Goal: Book appointment/travel/reservation

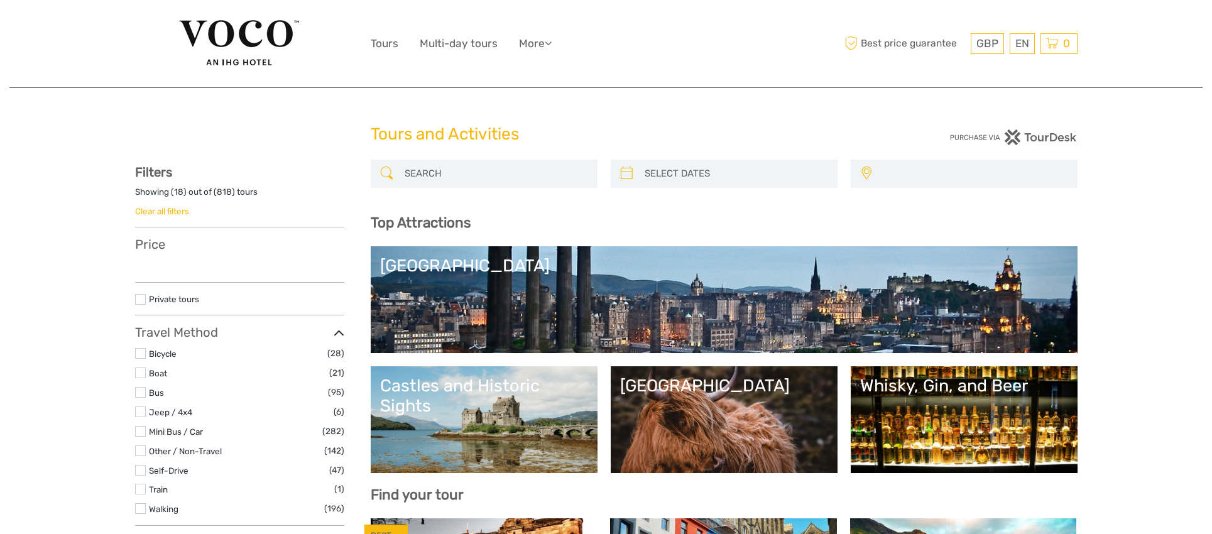
select select
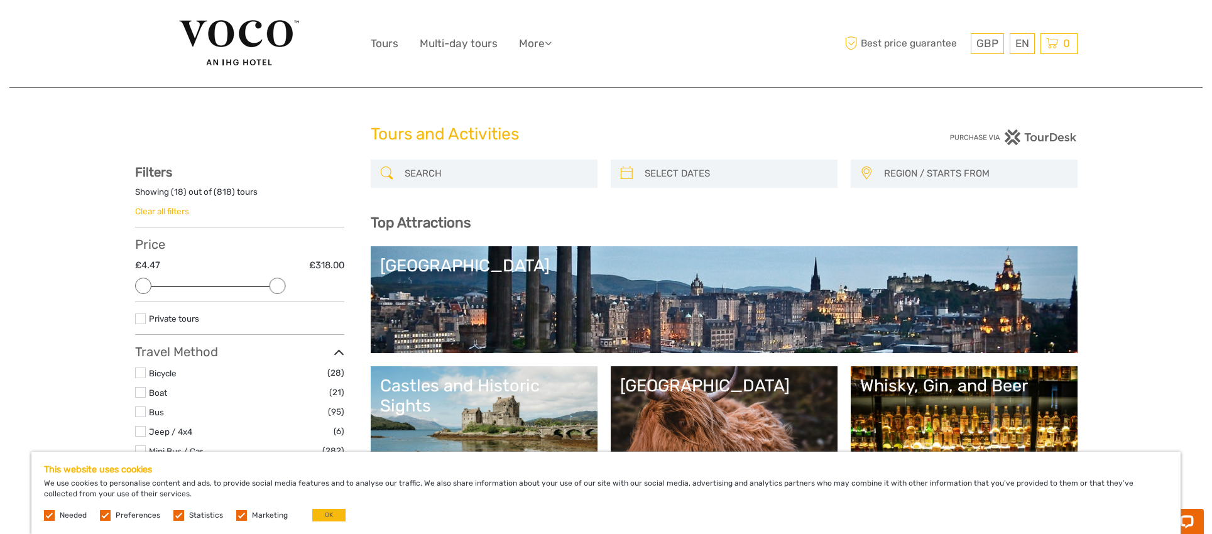
drag, startPoint x: 332, startPoint y: 282, endPoint x: 266, endPoint y: 282, distance: 66.0
click at [266, 282] on div "Price £4.47 £318.00 Clear" at bounding box center [239, 269] width 209 height 65
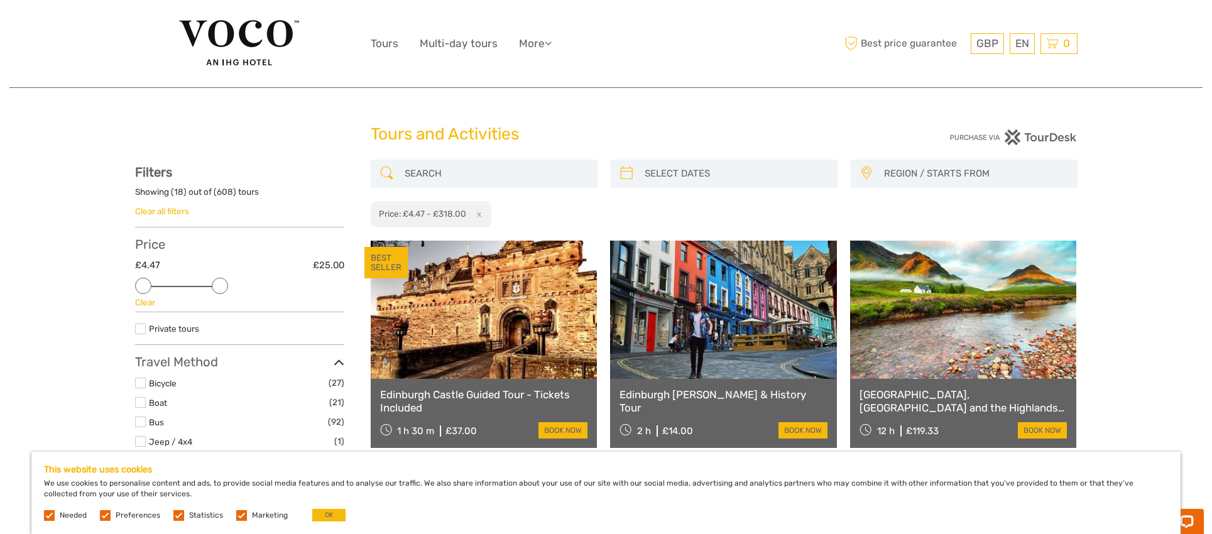
drag, startPoint x: 277, startPoint y: 286, endPoint x: 227, endPoint y: 283, distance: 49.7
click at [227, 283] on div "Price £4.47 £25.00 Clear" at bounding box center [239, 274] width 209 height 75
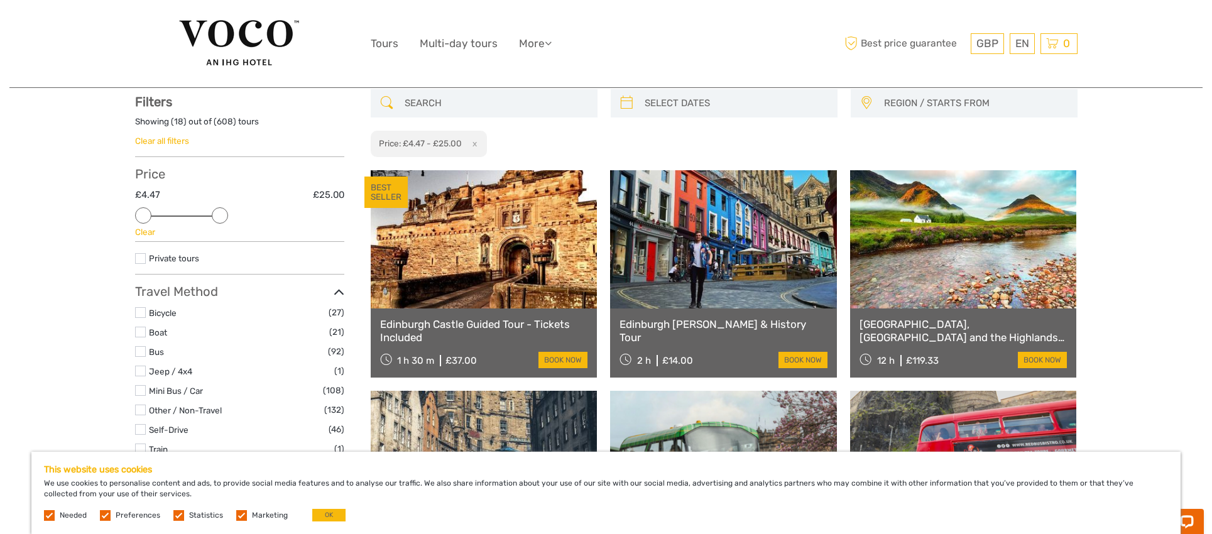
scroll to position [71, 0]
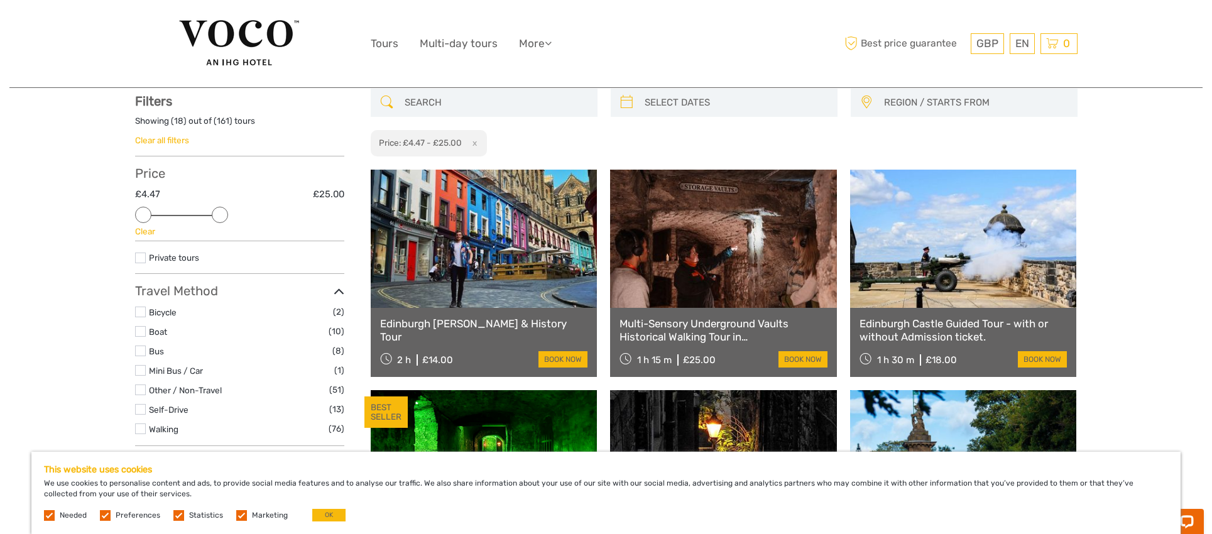
click at [927, 327] on link "Edinburgh Castle Guided Tour - with or without Admission ticket." at bounding box center [963, 330] width 208 height 26
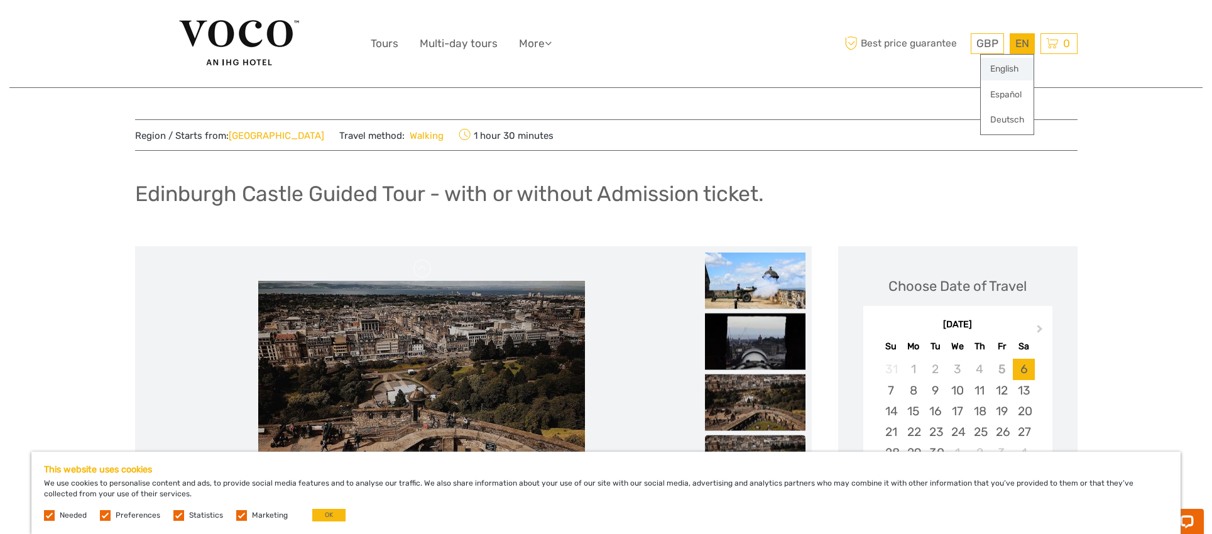
click at [1013, 70] on link "English" at bounding box center [1007, 69] width 53 height 23
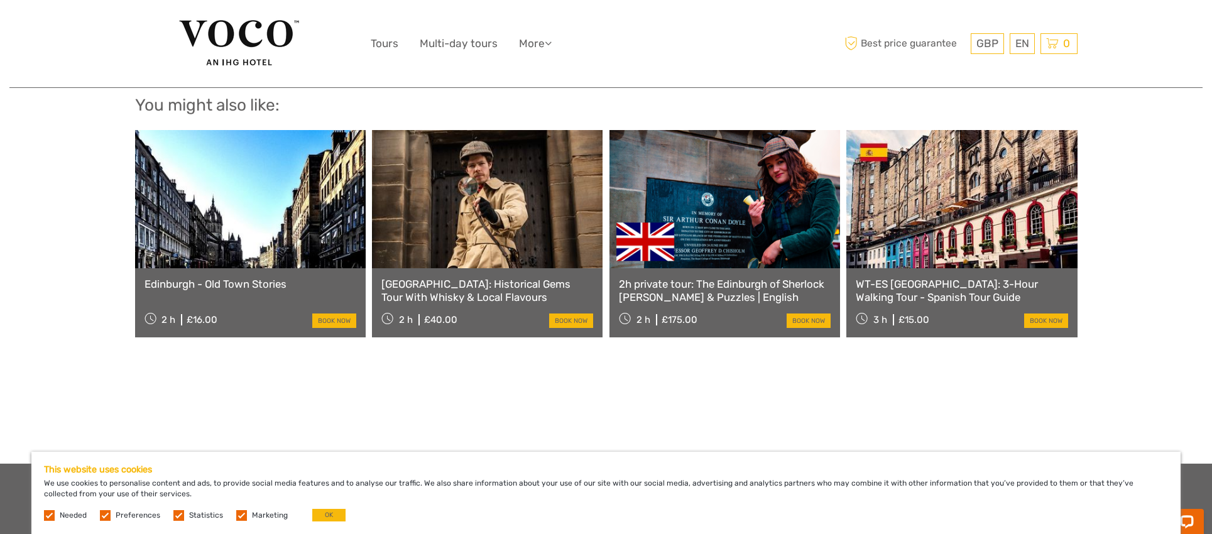
scroll to position [1205, 0]
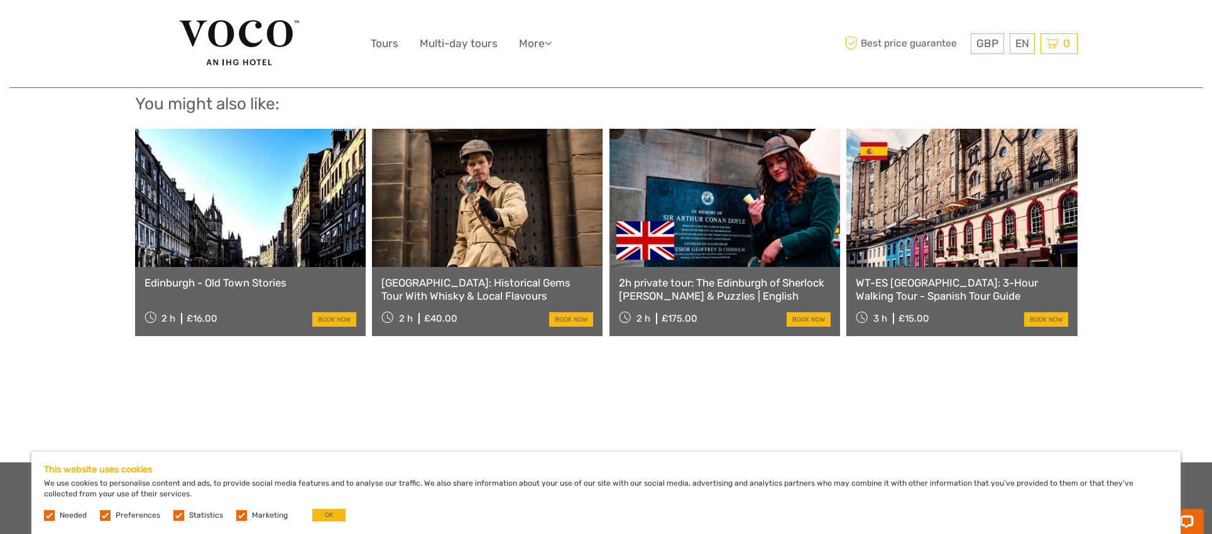
click at [280, 259] on link at bounding box center [250, 198] width 231 height 138
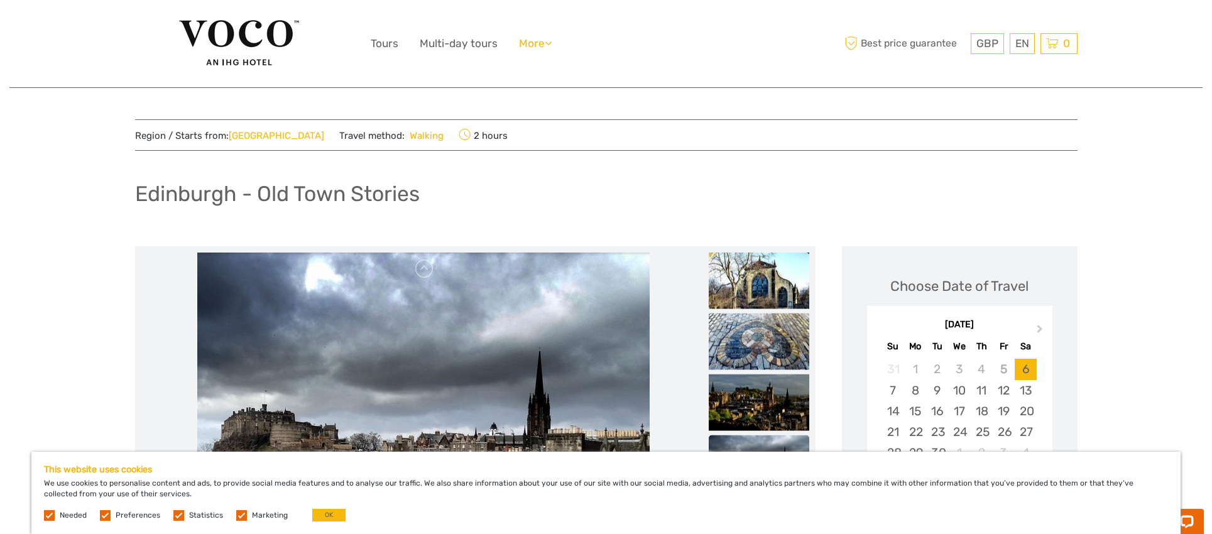
click at [552, 42] on icon at bounding box center [548, 43] width 7 height 11
drag, startPoint x: 569, startPoint y: 110, endPoint x: 487, endPoint y: 58, distance: 96.5
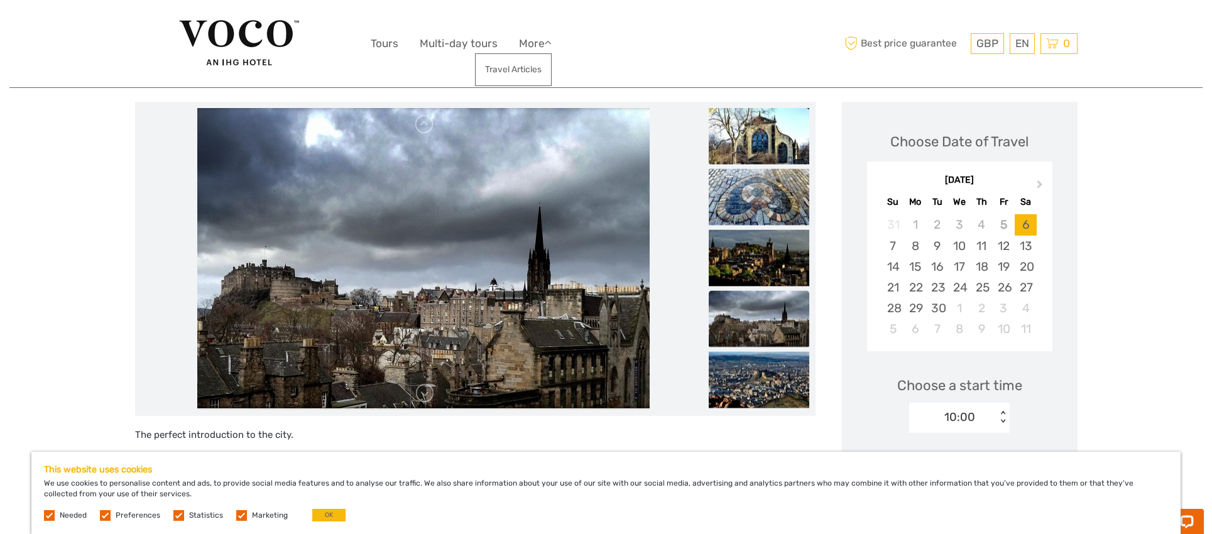
scroll to position [0, 0]
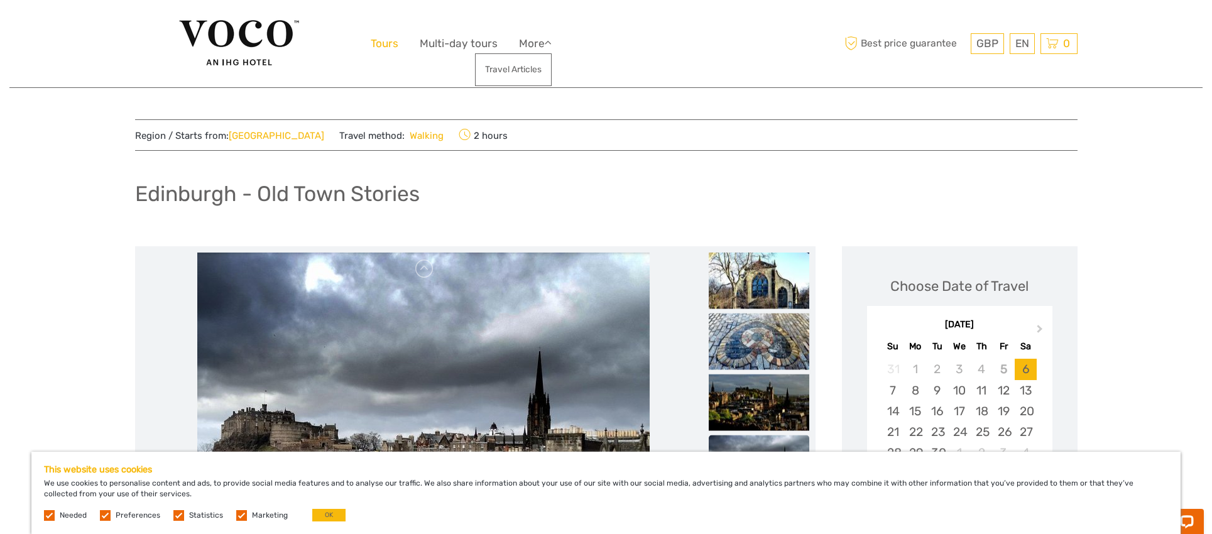
click at [385, 43] on link "Tours" at bounding box center [385, 44] width 28 height 18
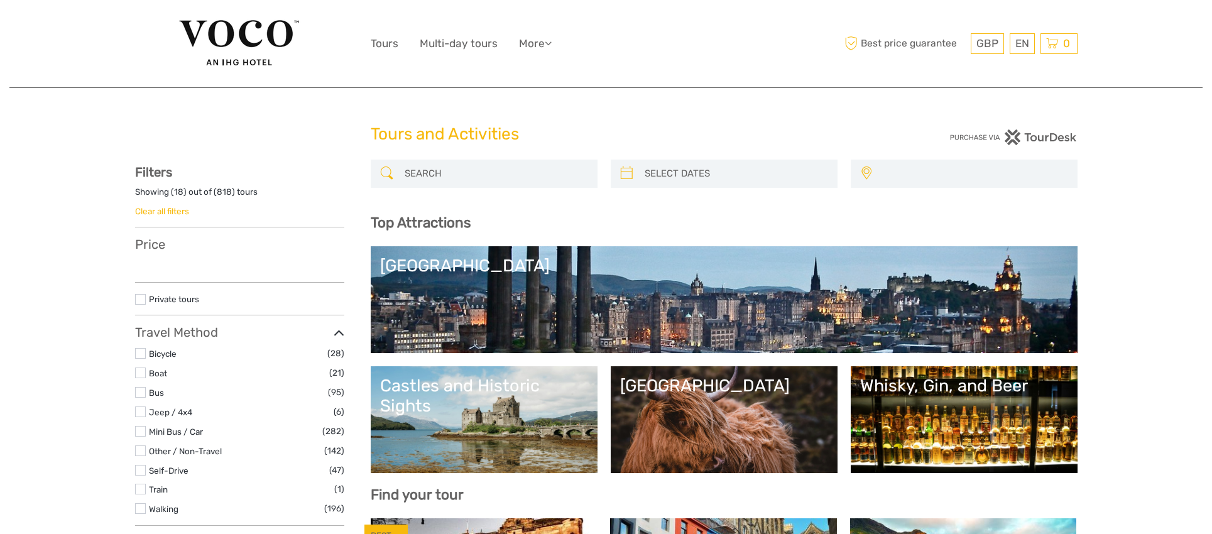
select select
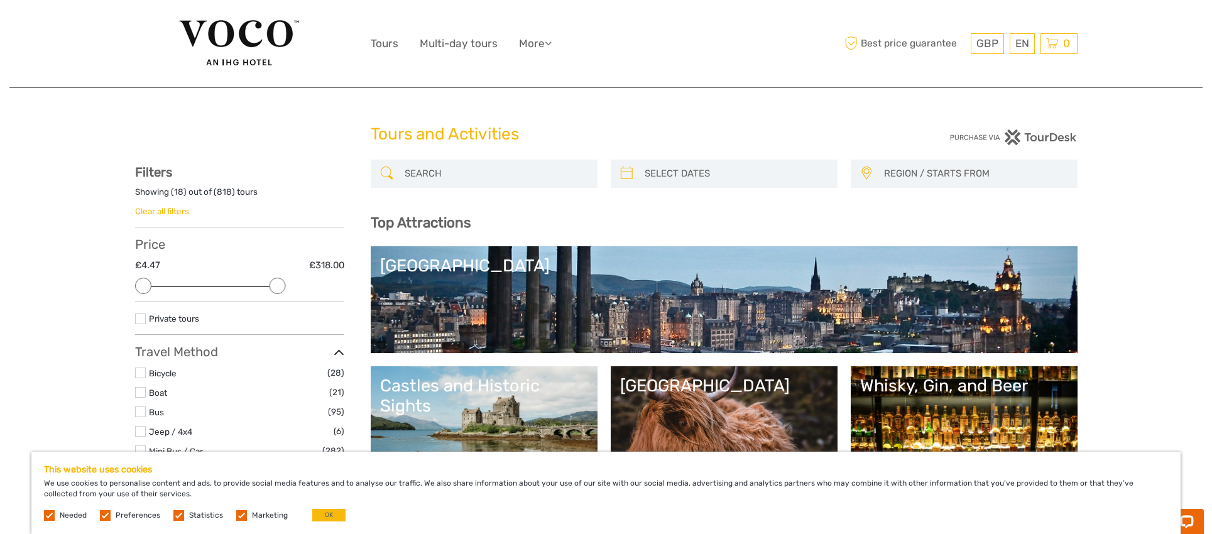
drag, startPoint x: 331, startPoint y: 285, endPoint x: 265, endPoint y: 281, distance: 66.1
click at [265, 281] on div "Price £4.47 £318.00 Clear" at bounding box center [239, 269] width 209 height 65
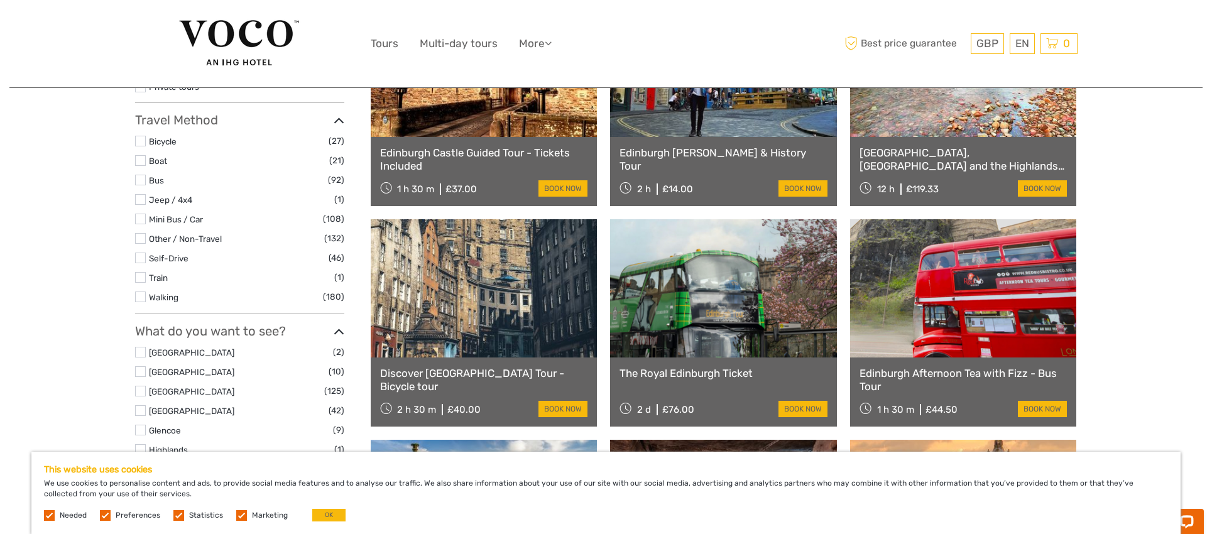
scroll to position [242, 0]
click at [138, 296] on label at bounding box center [140, 296] width 11 height 11
click at [0, 0] on input "checkbox" at bounding box center [0, 0] width 0 height 0
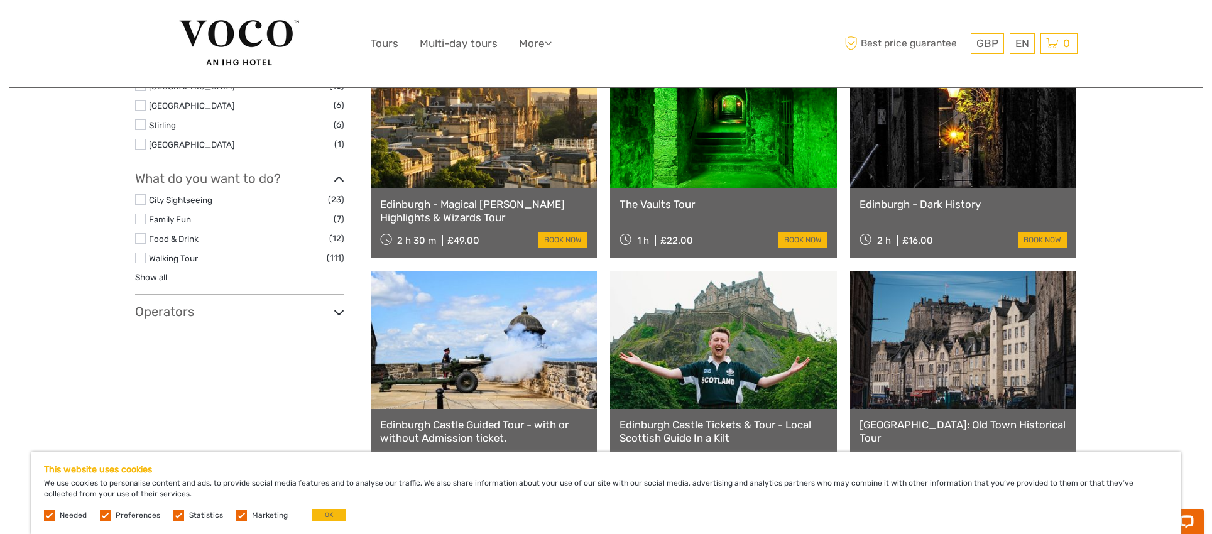
scroll to position [460, 0]
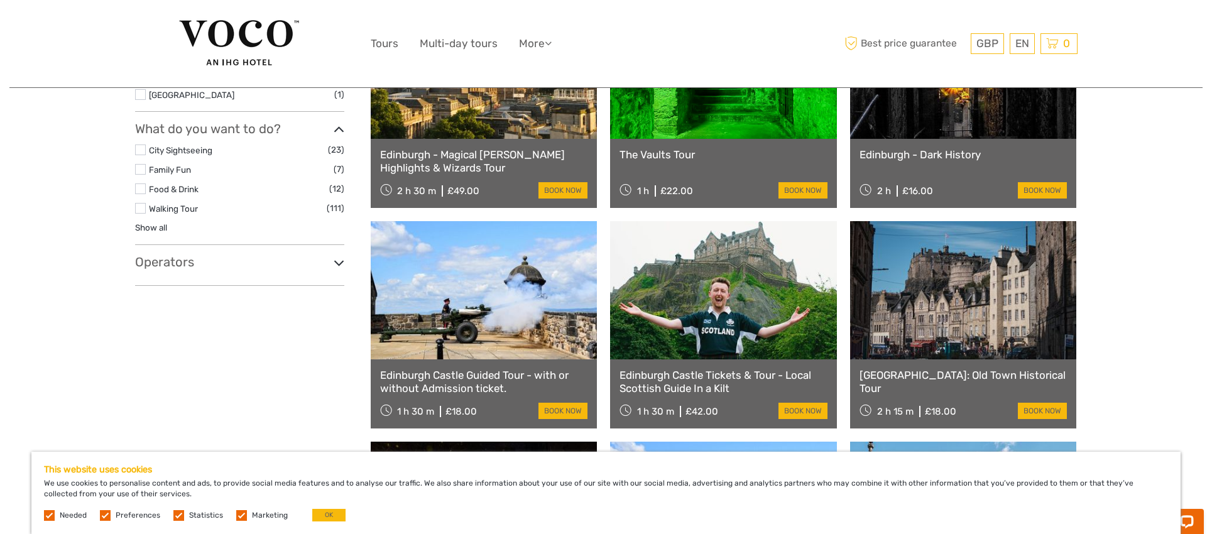
click at [338, 263] on icon at bounding box center [339, 262] width 11 height 17
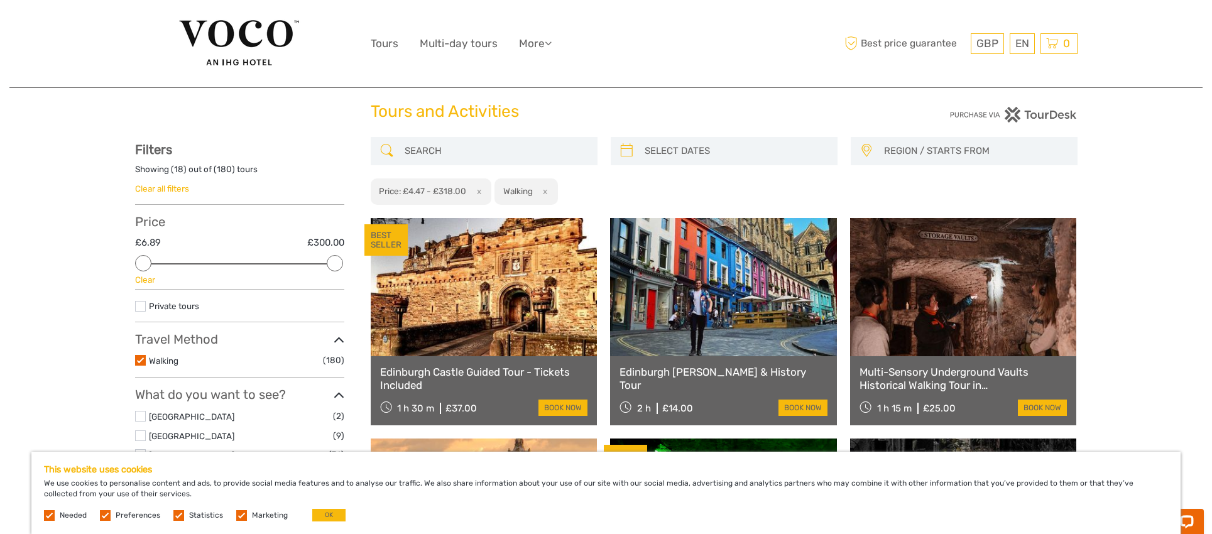
scroll to position [0, 0]
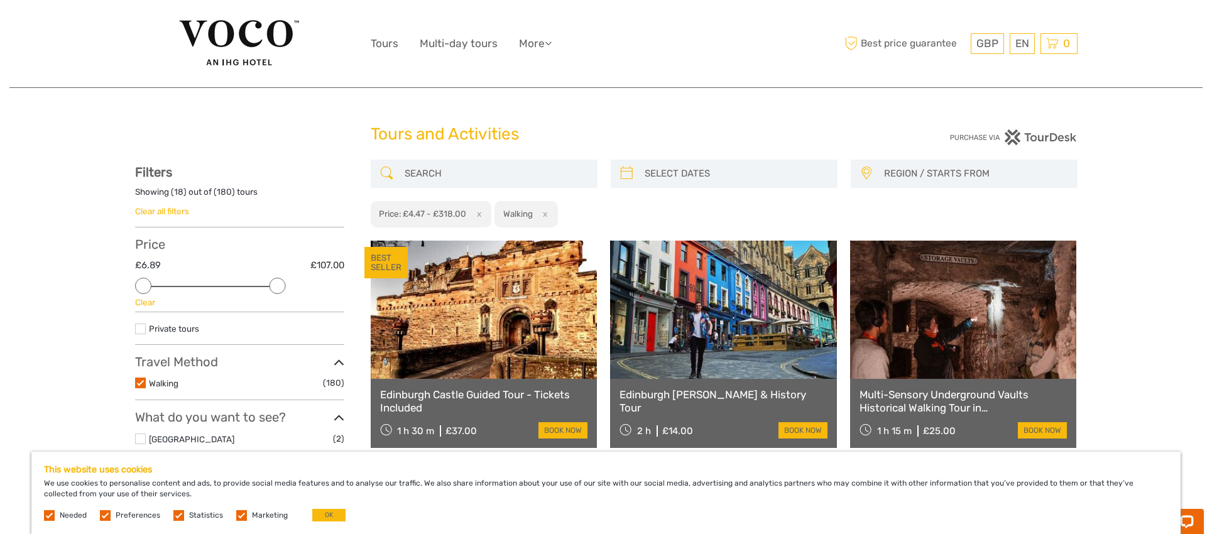
drag, startPoint x: 334, startPoint y: 287, endPoint x: 283, endPoint y: 284, distance: 51.0
click at [283, 284] on div at bounding box center [277, 286] width 16 height 16
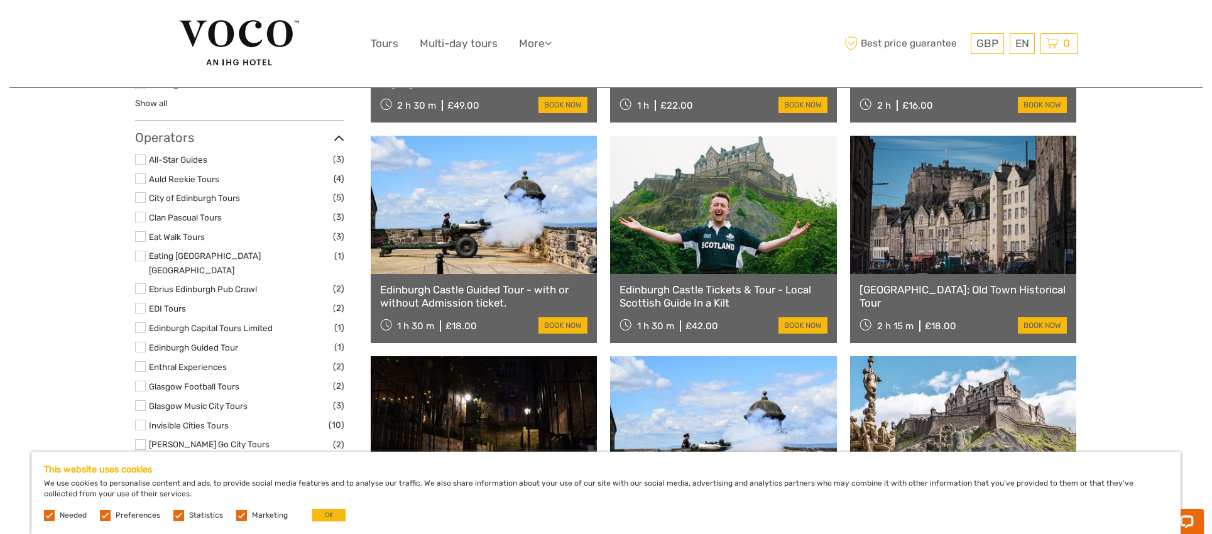
scroll to position [545, 0]
click at [489, 294] on link "Edinburgh Castle Guided Tour - with or without Admission ticket." at bounding box center [484, 297] width 208 height 26
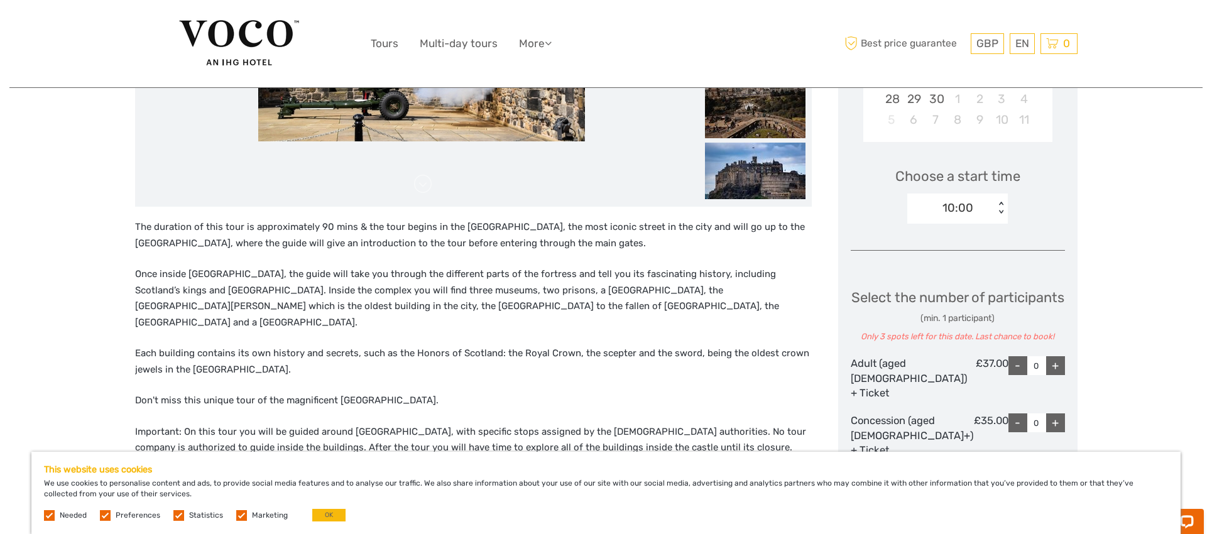
scroll to position [357, 0]
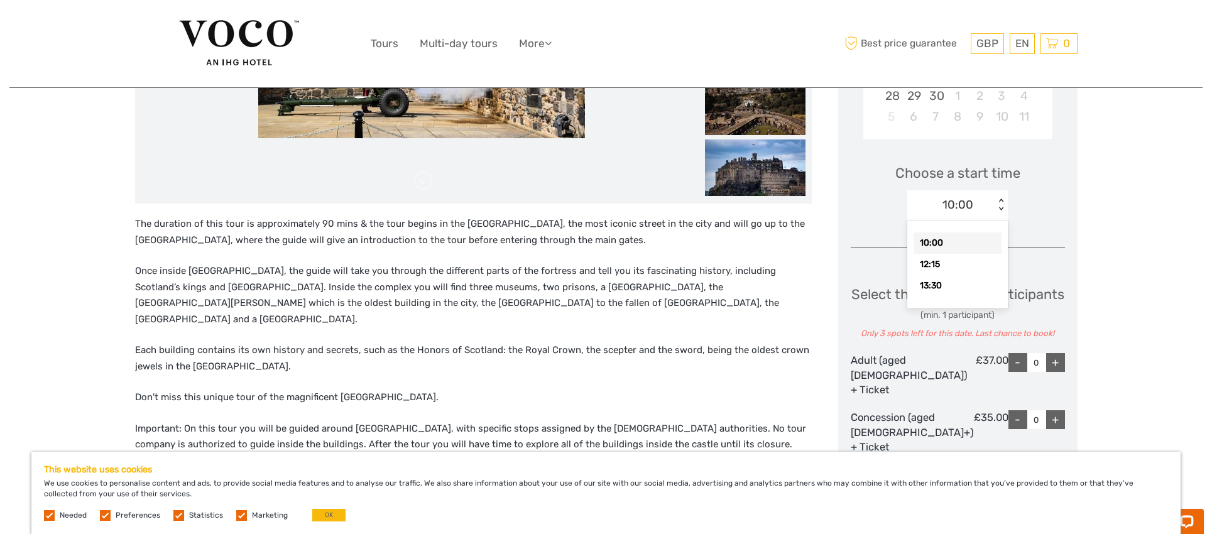
click at [1003, 208] on div "< >" at bounding box center [1001, 204] width 11 height 13
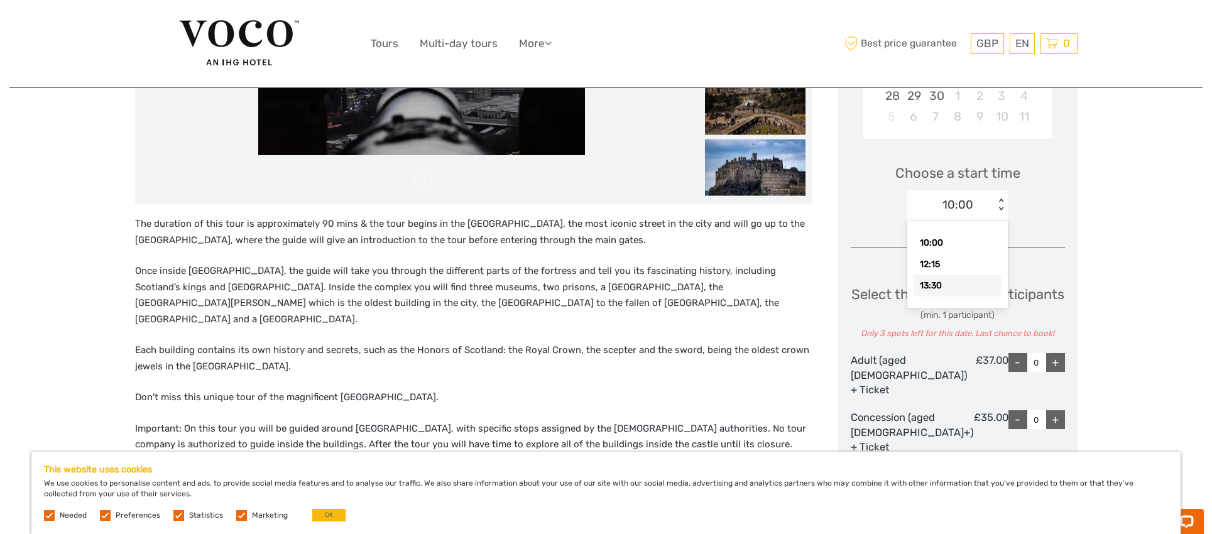
click at [945, 287] on div "13:30" at bounding box center [957, 285] width 88 height 21
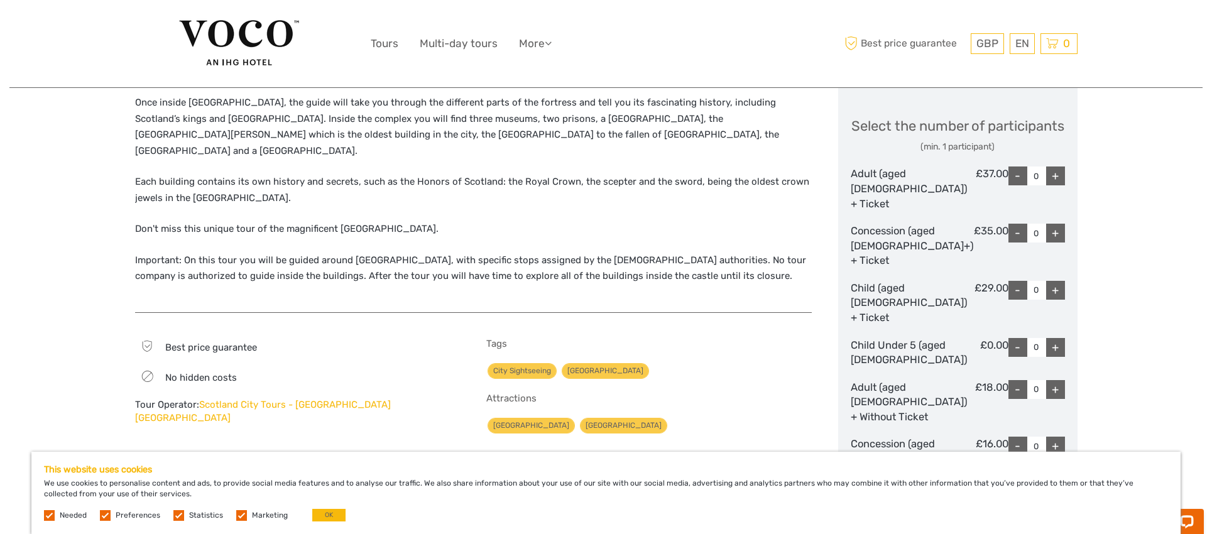
scroll to position [527, 0]
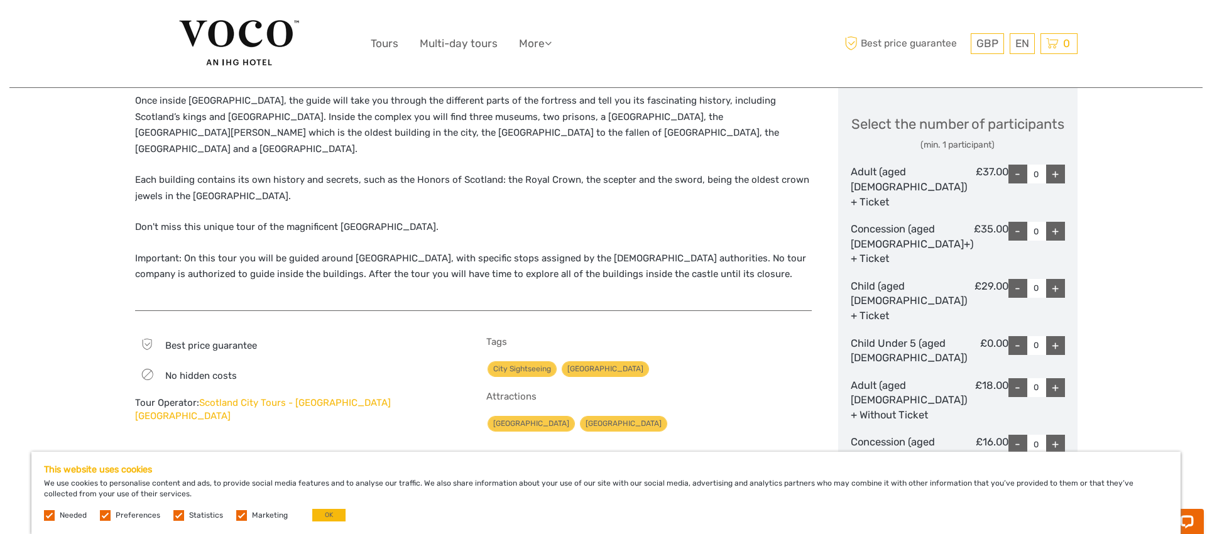
click at [1057, 241] on div "+" at bounding box center [1055, 231] width 19 height 19
type input "2"
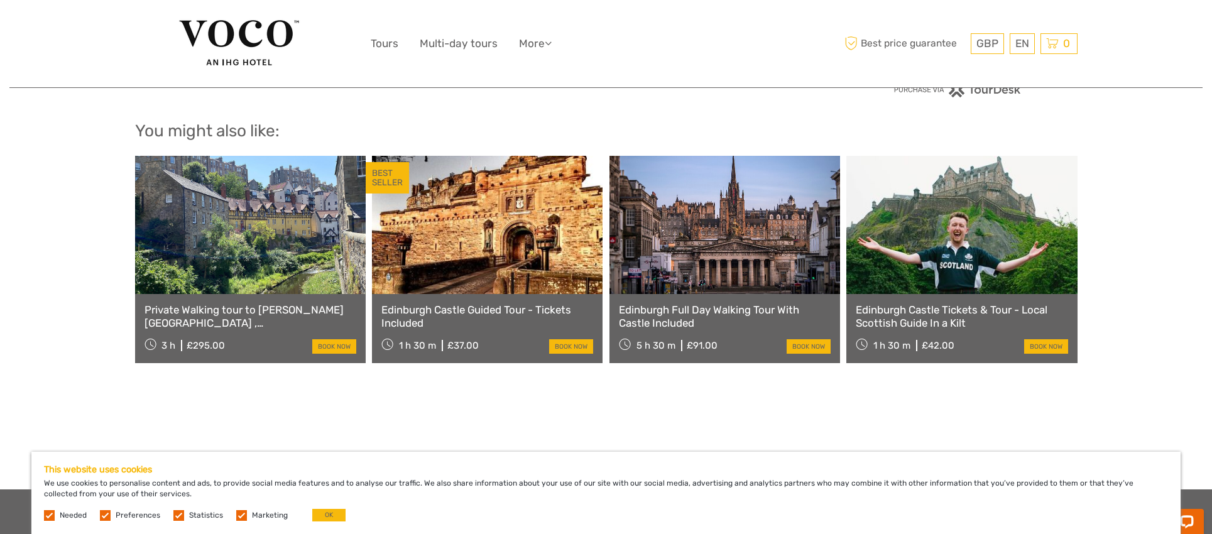
scroll to position [1150, 0]
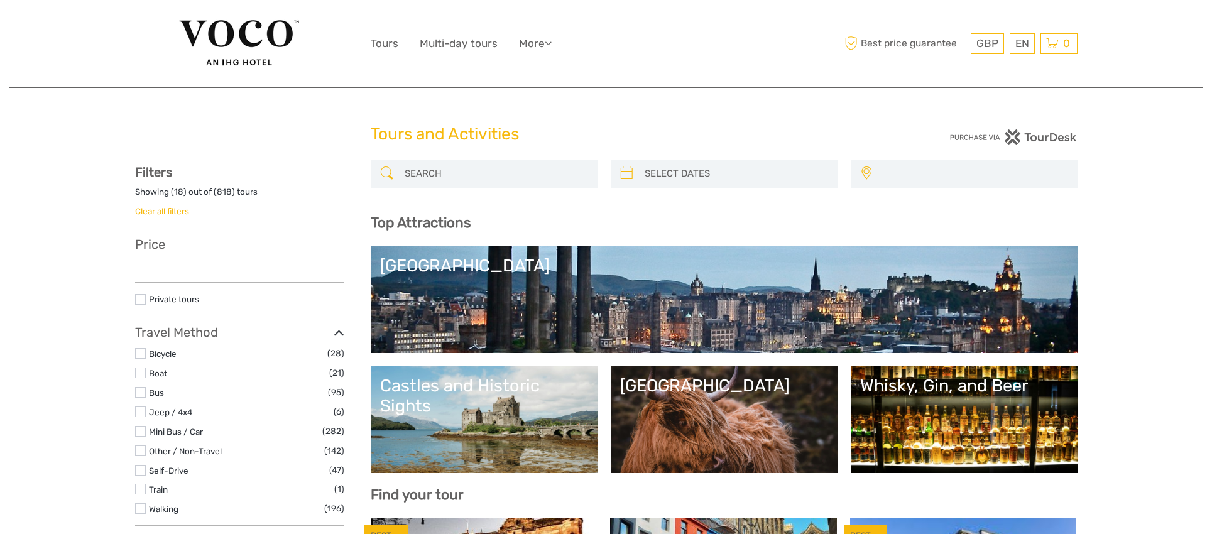
select select
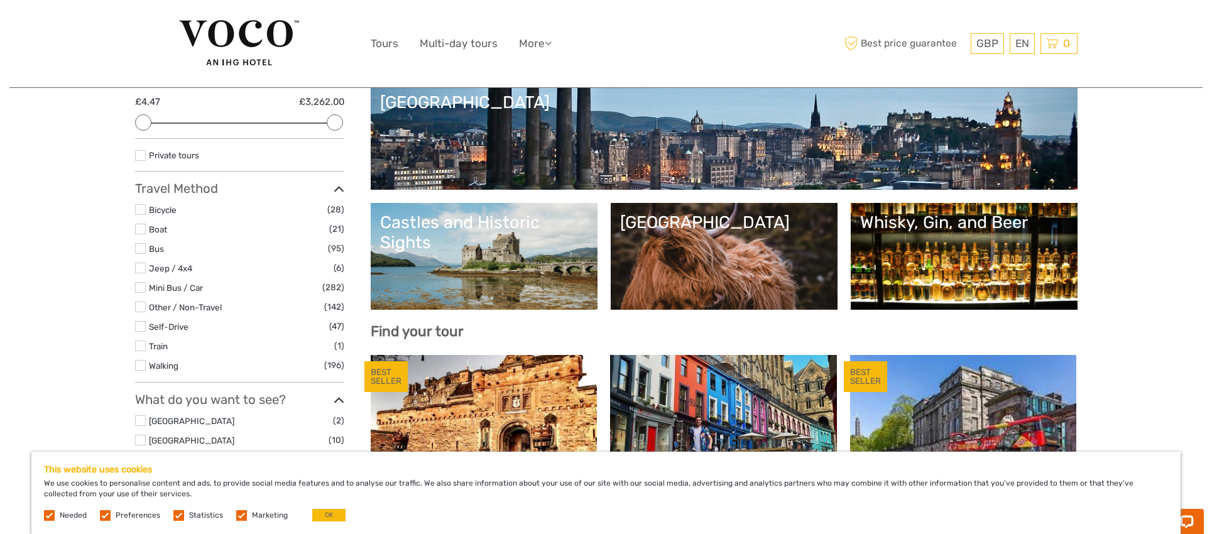
scroll to position [160, 0]
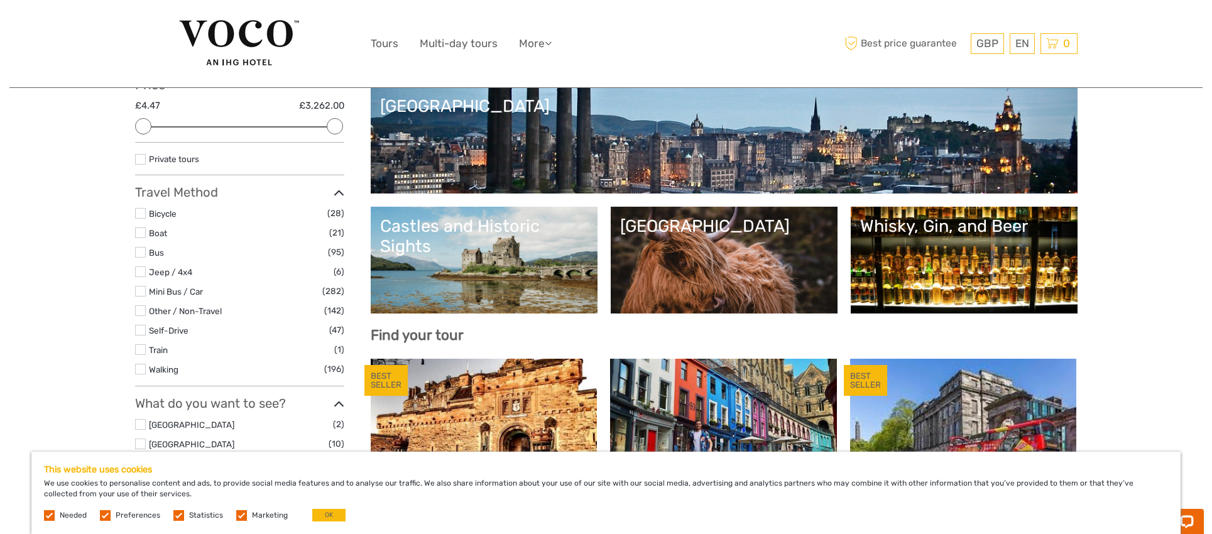
click at [951, 255] on link "Whisky, Gin, and Beer" at bounding box center [964, 260] width 208 height 88
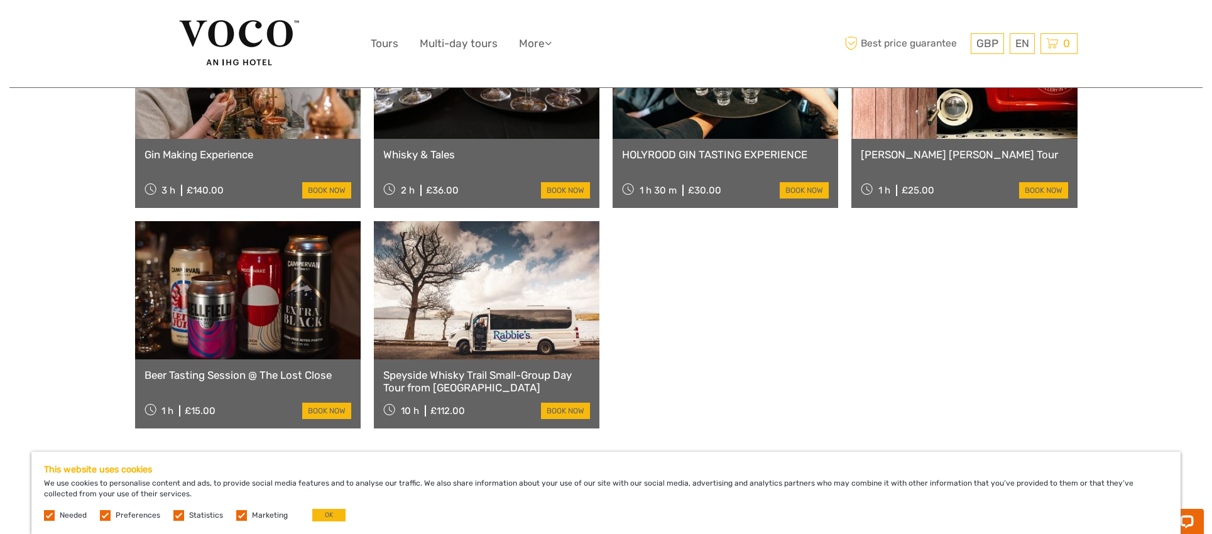
scroll to position [773, 0]
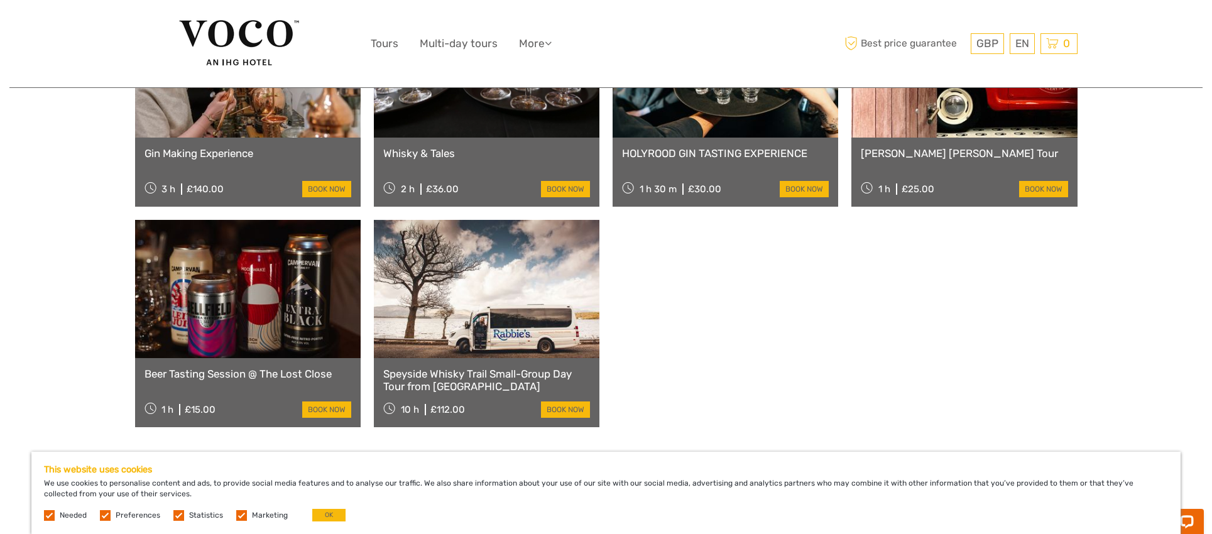
click at [239, 367] on link "Beer Tasting Session @ The Lost Close" at bounding box center [247, 373] width 207 height 13
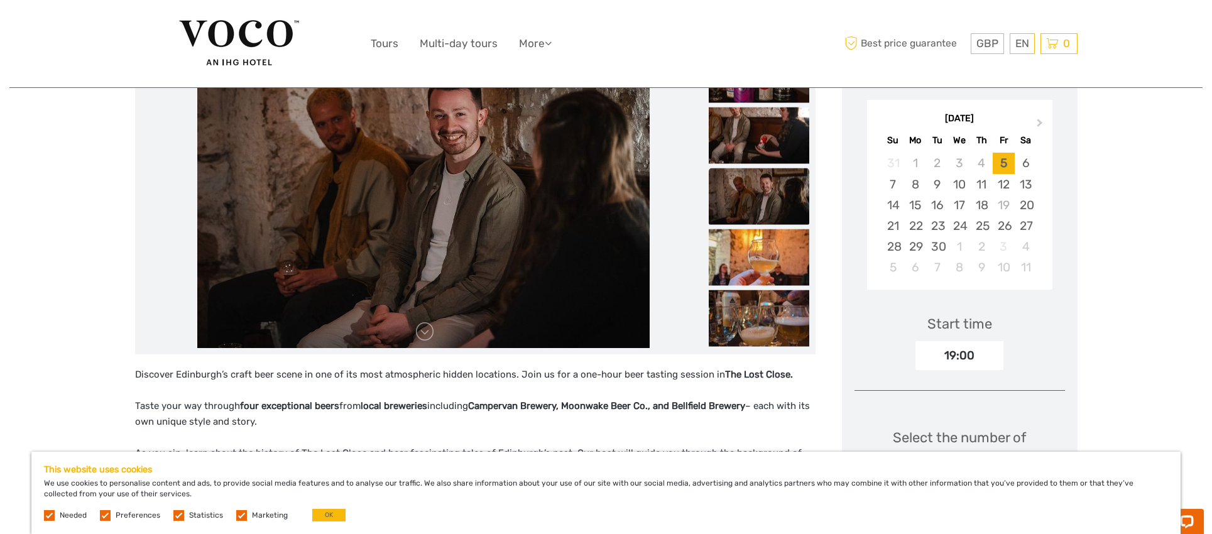
scroll to position [207, 0]
